Goal: Check status: Check status

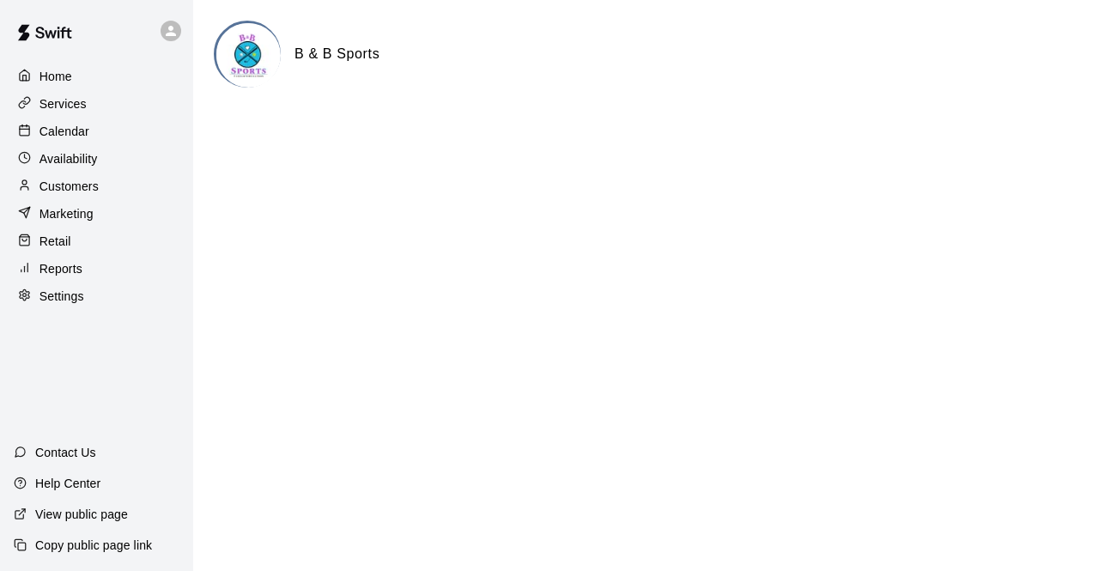
click at [76, 134] on p "Calendar" at bounding box center [65, 131] width 50 height 17
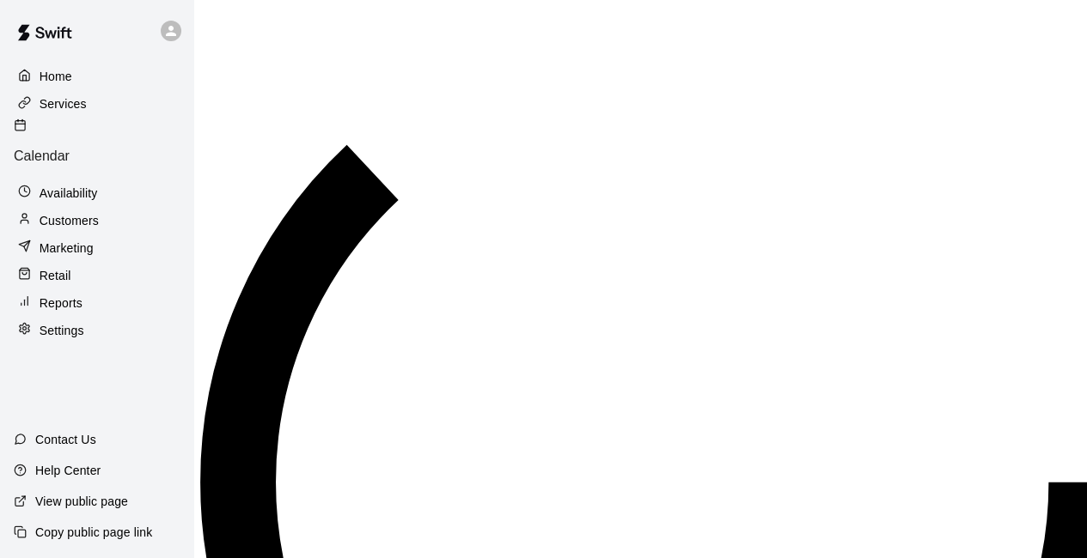
scroll to position [1113, 0]
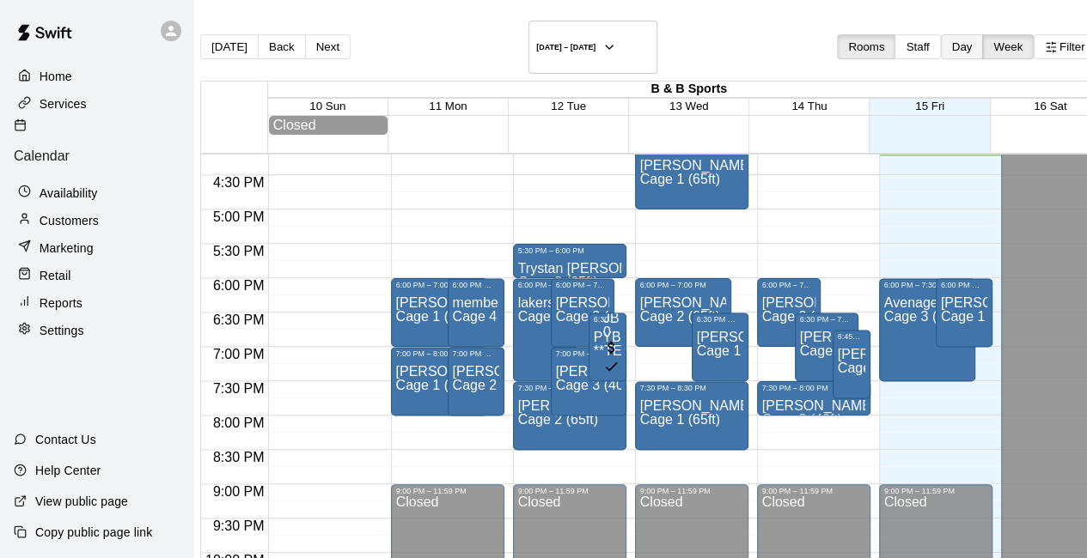
click at [941, 37] on button "Day" at bounding box center [962, 46] width 43 height 25
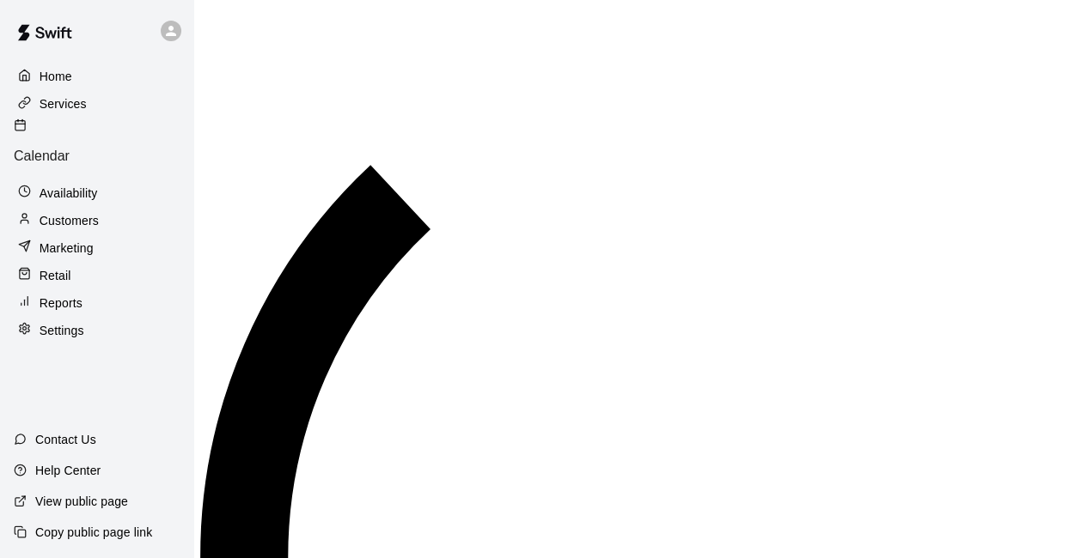
scroll to position [1114, 0]
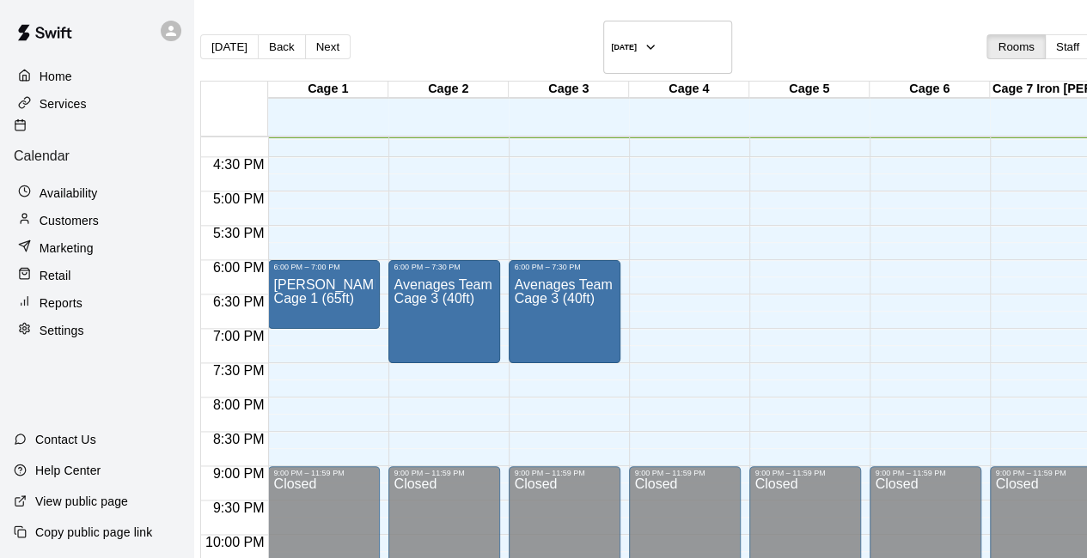
click at [58, 295] on p "Reports" at bounding box center [61, 303] width 43 height 17
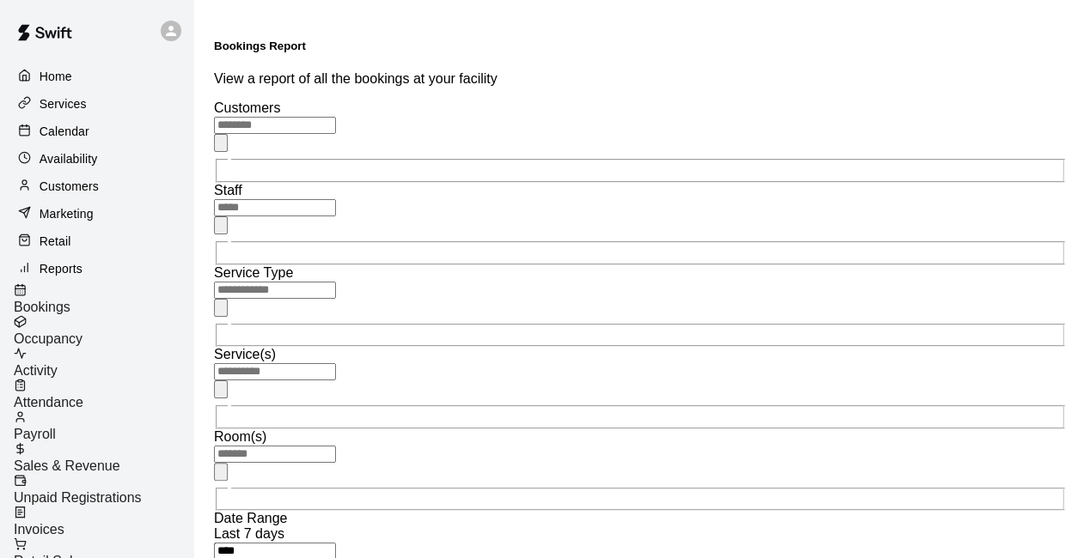
click at [92, 459] on span "Sales & Revenue" at bounding box center [67, 466] width 107 height 15
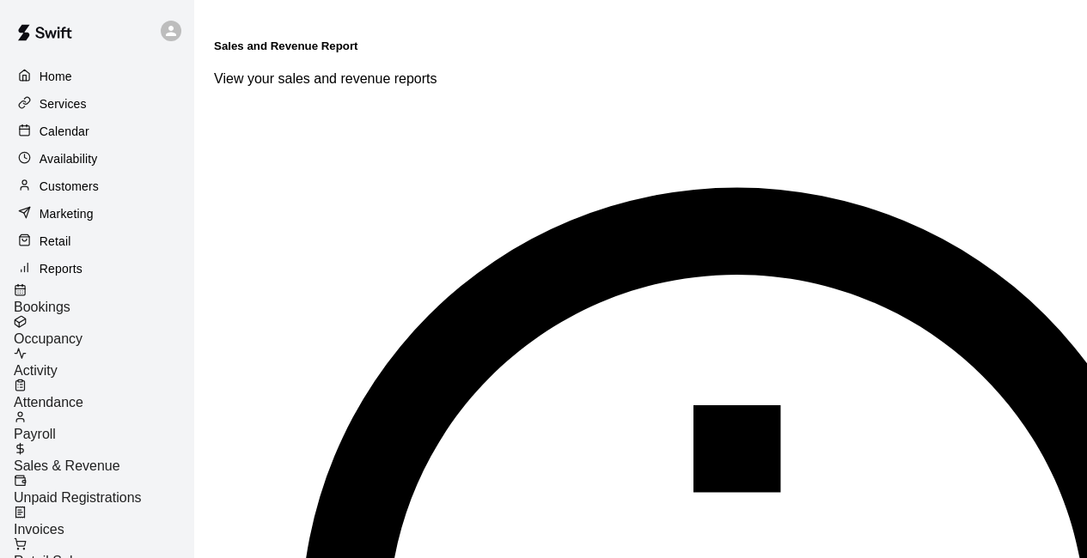
click at [61, 81] on p "Home" at bounding box center [56, 76] width 33 height 17
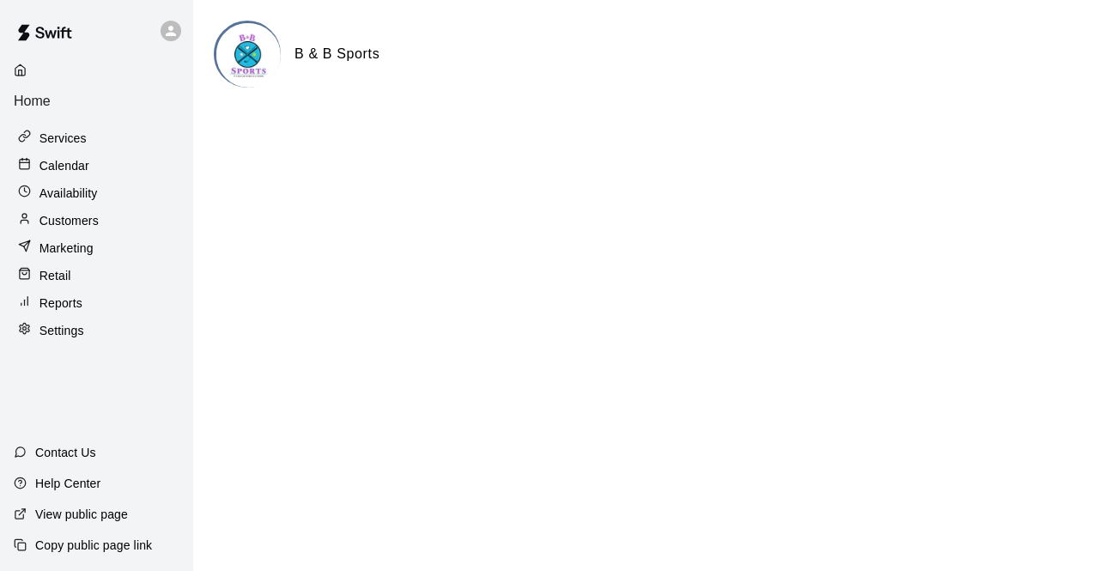
click at [53, 157] on p "Calendar" at bounding box center [65, 165] width 50 height 17
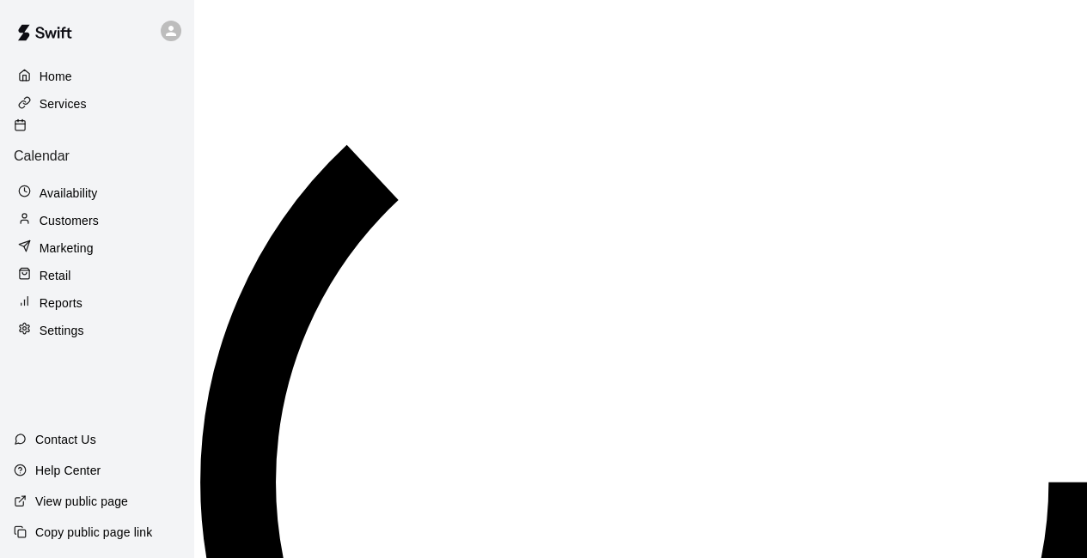
scroll to position [1115, 0]
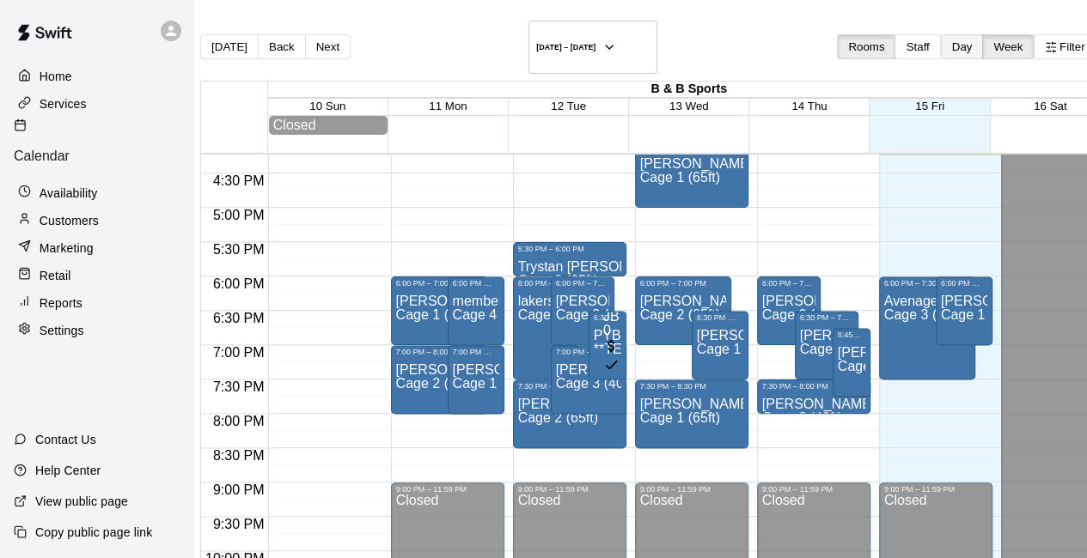
click at [941, 34] on button "Day" at bounding box center [962, 46] width 43 height 25
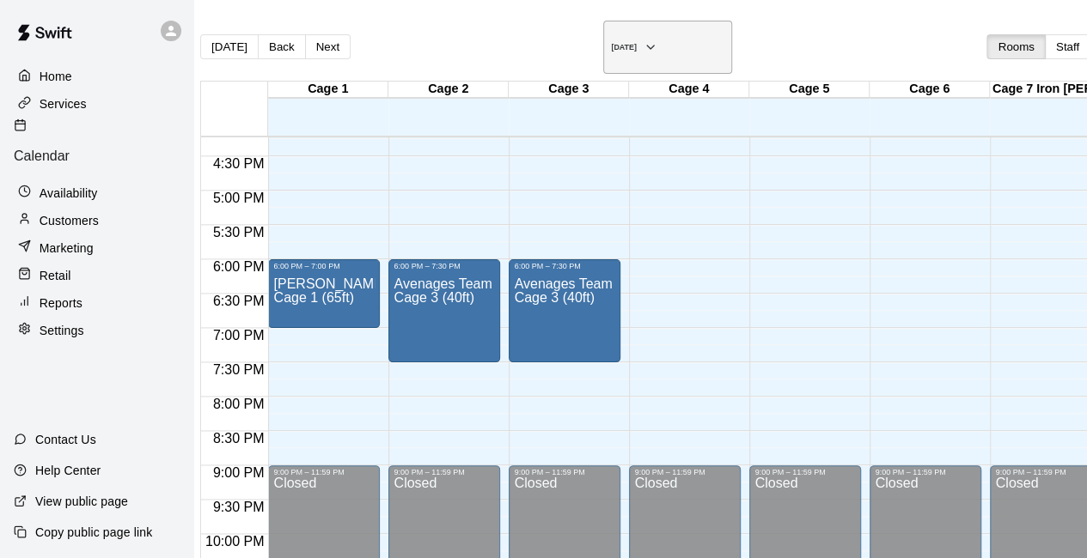
click at [643, 37] on icon "button" at bounding box center [650, 47] width 14 height 21
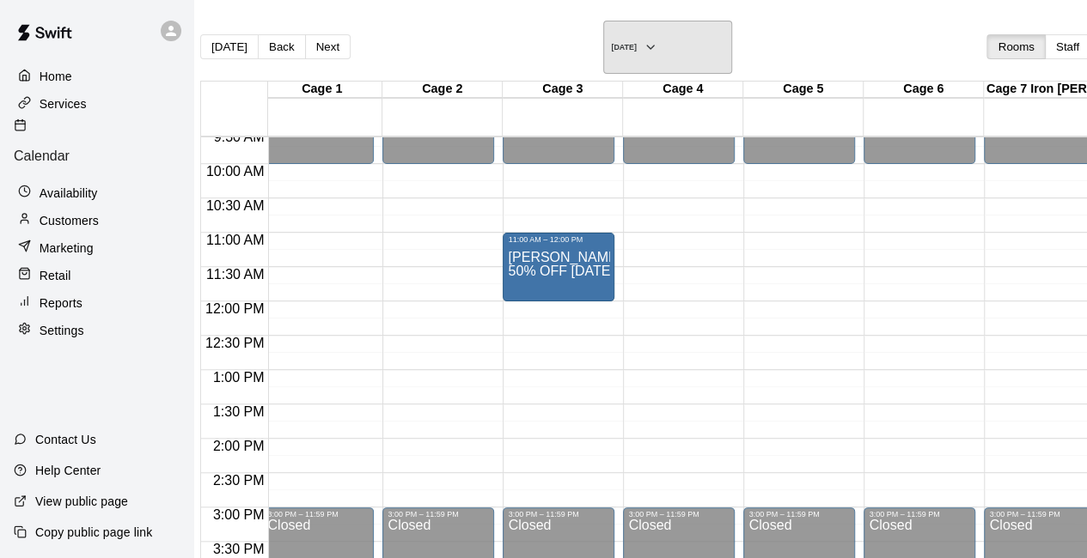
scroll to position [660, 6]
click at [643, 37] on icon "button" at bounding box center [650, 47] width 14 height 21
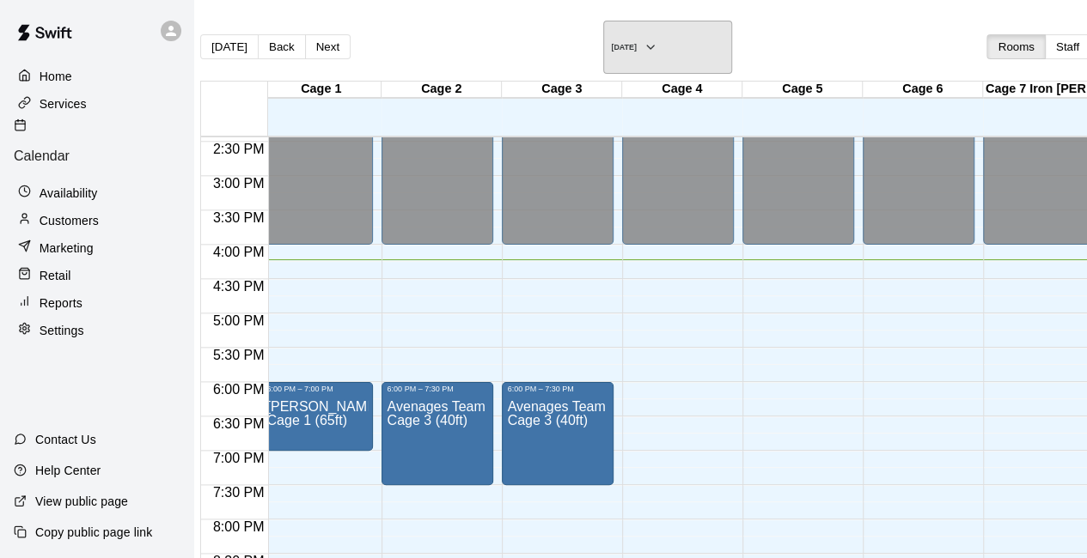
scroll to position [993, 7]
